Goal: Obtain resource: Obtain resource

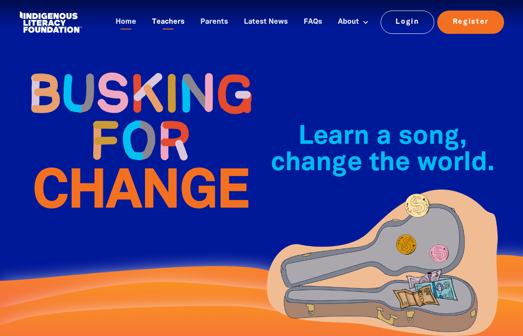
click at [164, 26] on link "Teachers" at bounding box center [168, 22] width 43 height 14
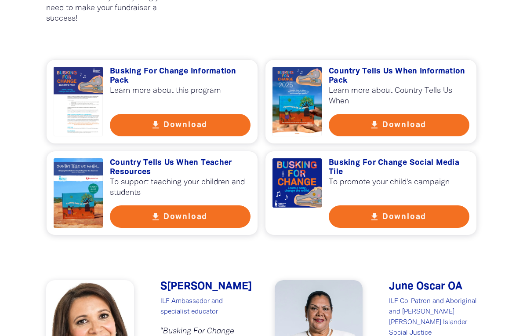
scroll to position [617, 0]
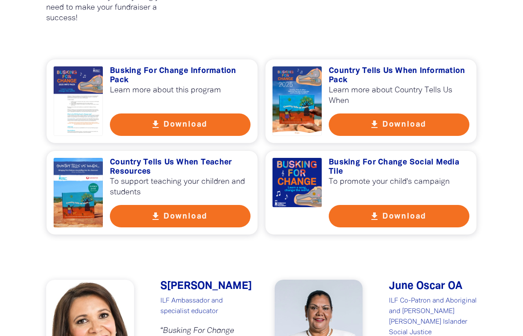
click at [170, 130] on button "get_app Download" at bounding box center [180, 124] width 141 height 22
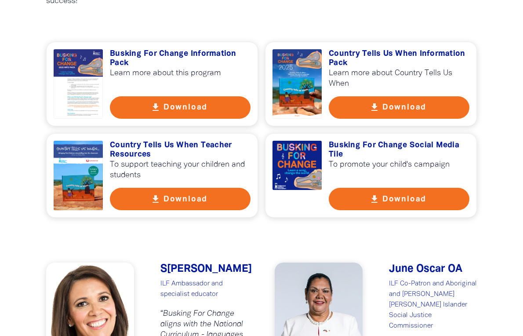
scroll to position [640, 0]
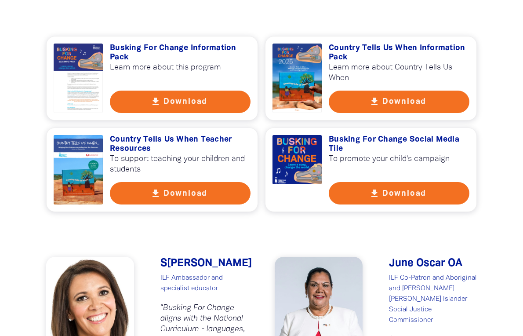
click at [133, 196] on button "get_app Download" at bounding box center [180, 193] width 141 height 22
click at [410, 188] on button "get_app Download" at bounding box center [399, 193] width 141 height 22
click at [404, 93] on button "get_app Download" at bounding box center [399, 101] width 141 height 22
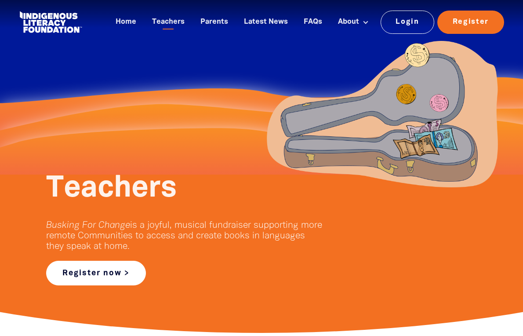
scroll to position [0, 0]
click at [139, 265] on link "Register now >" at bounding box center [96, 272] width 100 height 25
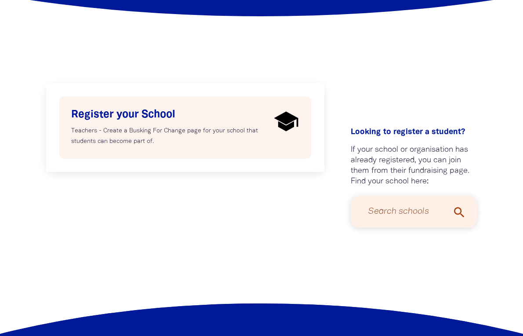
click at [168, 130] on p "Teachers - Create a Busking For Change page for your school that students can b…" at bounding box center [170, 136] width 199 height 21
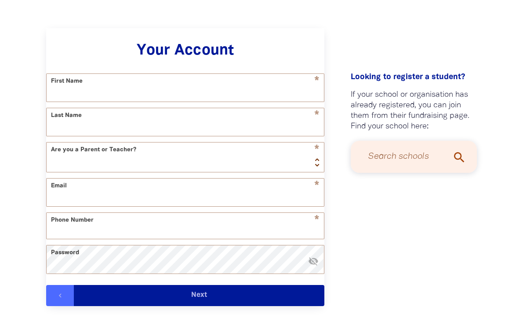
select select "AU"
